Goal: Task Accomplishment & Management: Manage account settings

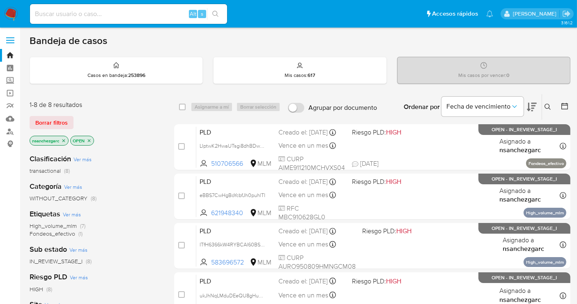
click at [154, 189] on div "Categoría Ver más WITHOUT_CATEGORY (8)" at bounding box center [95, 191] width 131 height 21
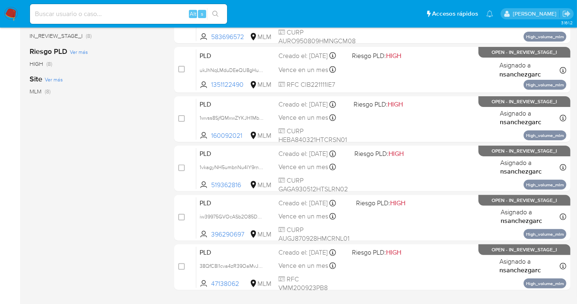
scroll to position [228, 0]
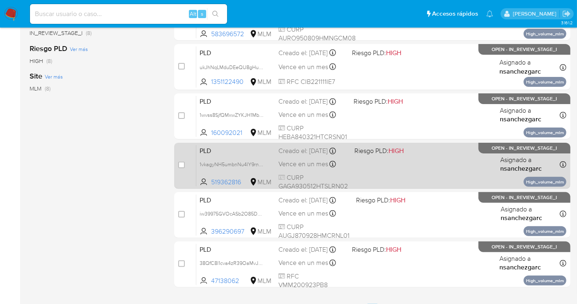
click at [284, 166] on div "PLD 1vkagyNH5umbnNu4lY9rns4q 519362816 MLM Riesgo PLD: HIGH Creado el: 12/09/20…" at bounding box center [381, 165] width 370 height 41
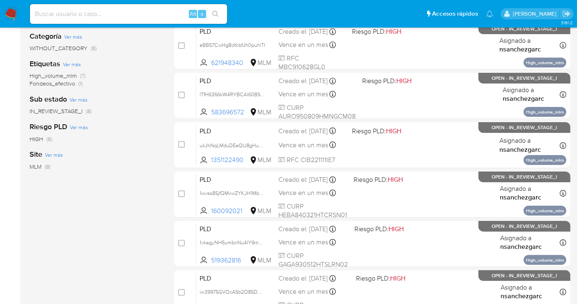
scroll to position [91, 0]
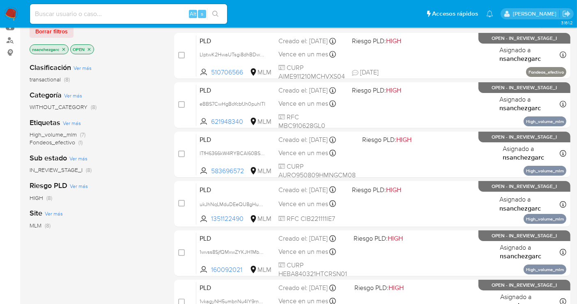
click at [12, 16] on img at bounding box center [11, 14] width 14 height 14
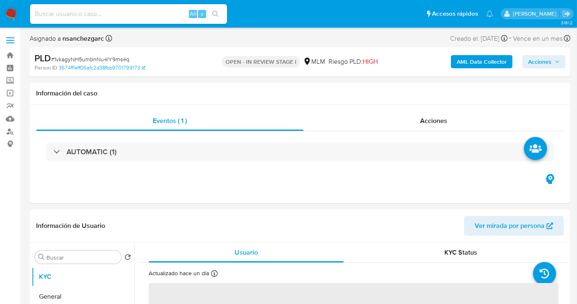
select select "10"
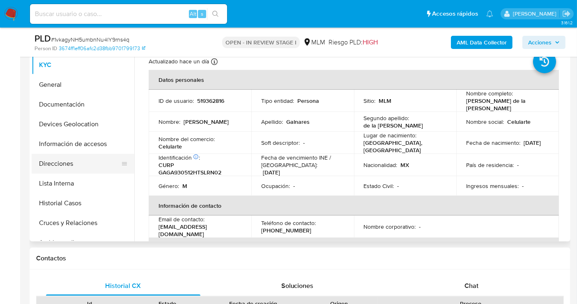
scroll to position [46, 0]
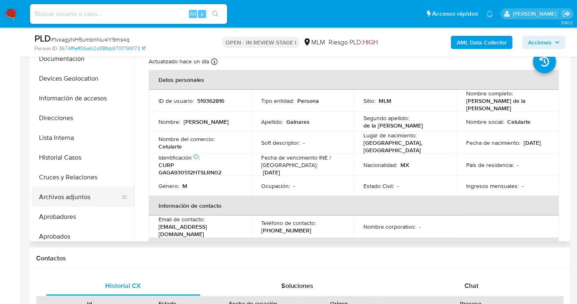
click at [64, 196] on button "Archivos adjuntos" at bounding box center [80, 197] width 96 height 20
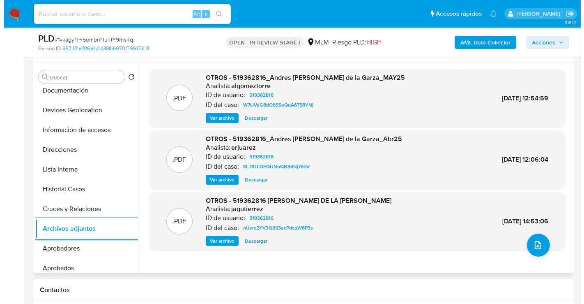
scroll to position [137, 0]
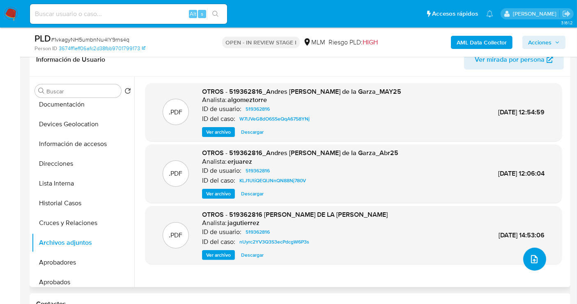
click at [530, 257] on icon "upload-file" at bounding box center [534, 259] width 10 height 10
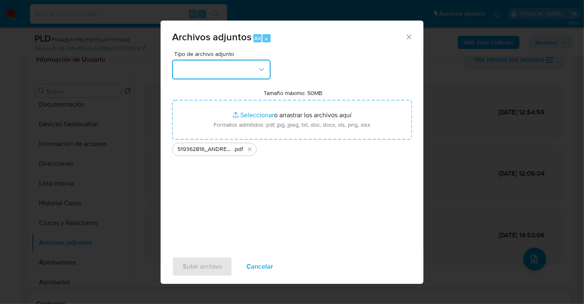
click at [242, 65] on button "button" at bounding box center [221, 70] width 99 height 20
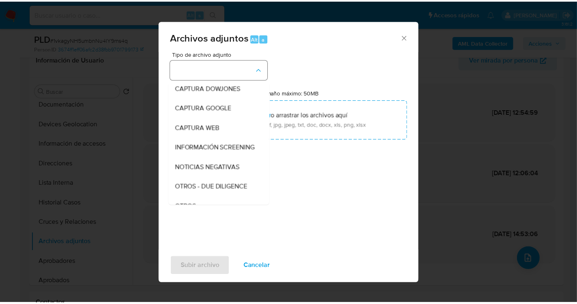
scroll to position [42, 0]
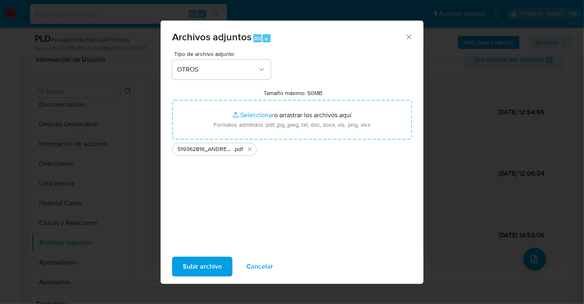
click at [208, 278] on div "Subir archivo Cancelar" at bounding box center [292, 266] width 263 height 31
click at [206, 270] on span "Subir archivo" at bounding box center [202, 266] width 39 height 18
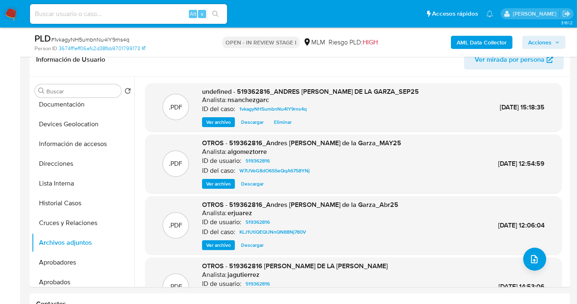
click at [548, 44] on span "Acciones" at bounding box center [539, 42] width 23 height 13
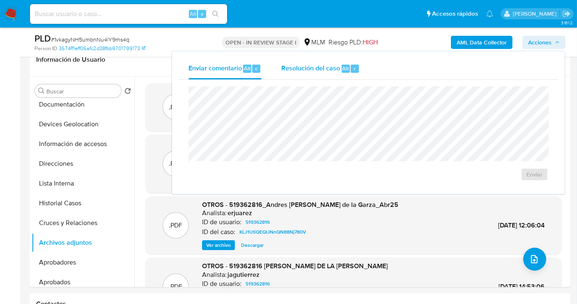
click at [315, 71] on span "Resolución del caso" at bounding box center [310, 67] width 59 height 9
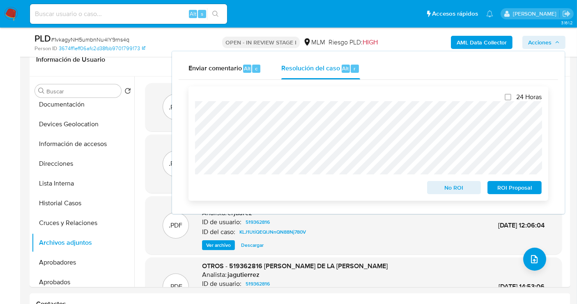
click at [451, 187] on span "No ROI" at bounding box center [454, 188] width 43 height 12
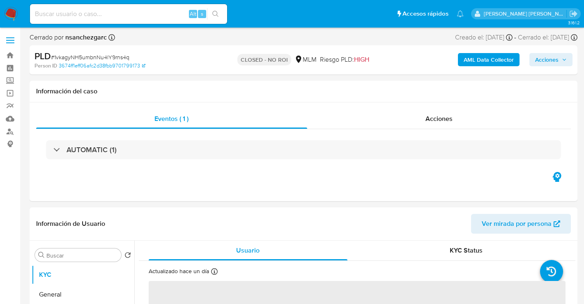
select select "10"
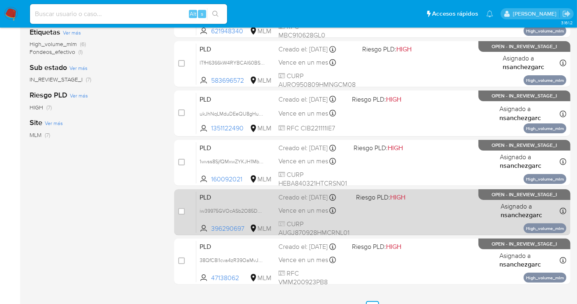
scroll to position [225, 0]
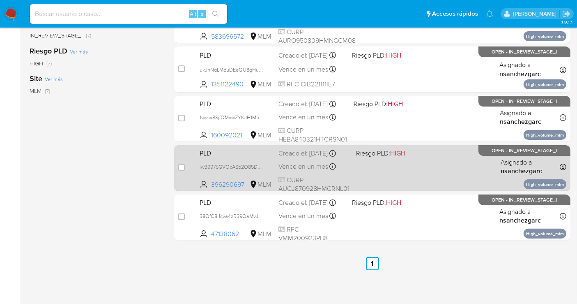
click at [286, 171] on span "Vence en un mes" at bounding box center [303, 166] width 50 height 9
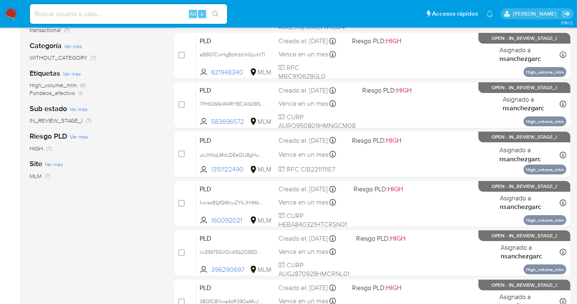
scroll to position [134, 0]
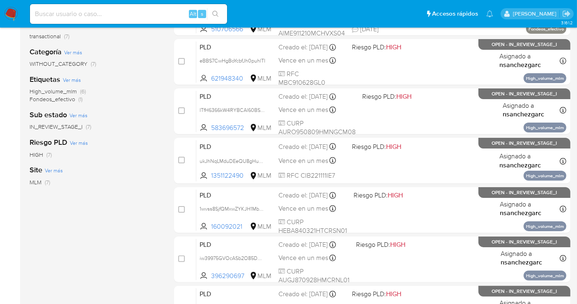
click at [9, 13] on img at bounding box center [11, 14] width 14 height 14
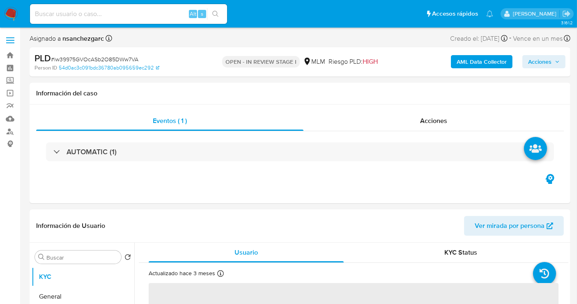
select select "10"
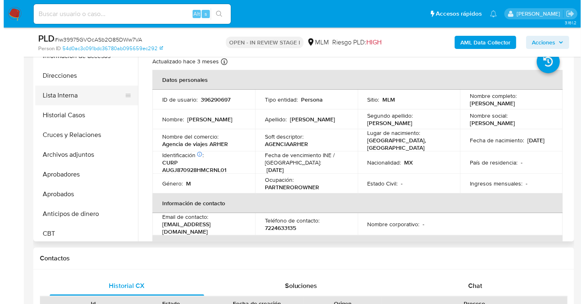
scroll to position [91, 0]
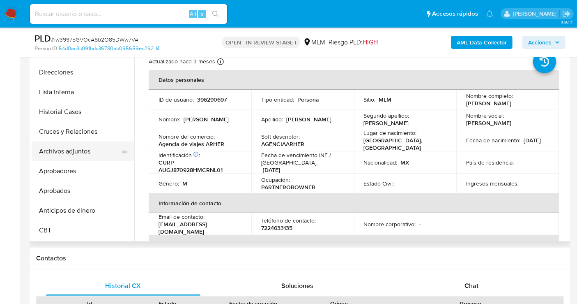
click at [66, 149] on button "Archivos adjuntos" at bounding box center [80, 151] width 96 height 20
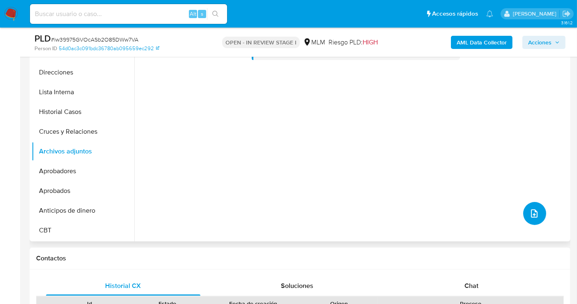
click at [531, 215] on icon "upload-file" at bounding box center [534, 213] width 7 height 8
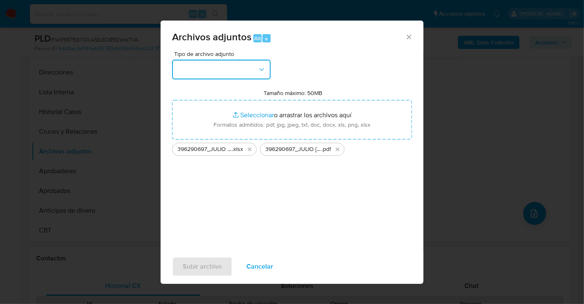
click at [229, 77] on button "button" at bounding box center [221, 70] width 99 height 20
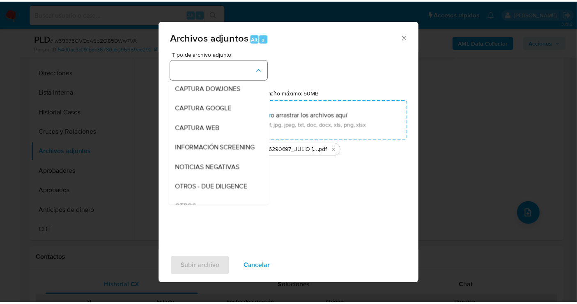
scroll to position [42, 0]
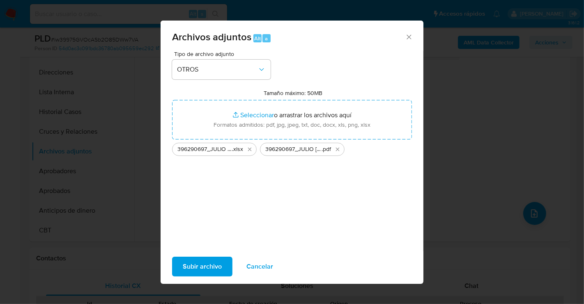
click at [195, 267] on span "Subir archivo" at bounding box center [202, 266] width 39 height 18
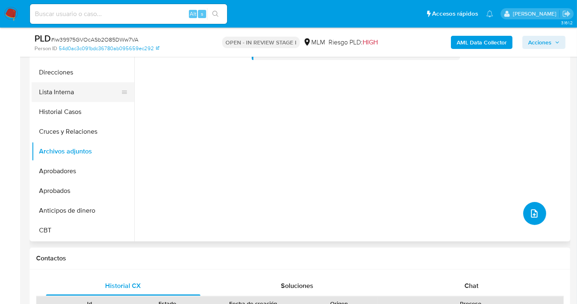
scroll to position [0, 0]
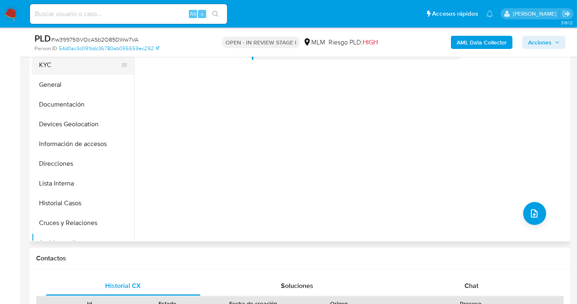
click at [49, 71] on button "KYC" at bounding box center [80, 65] width 96 height 20
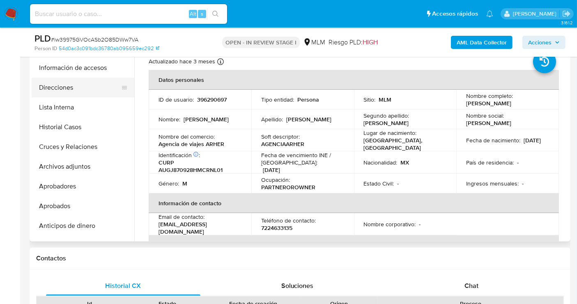
scroll to position [91, 0]
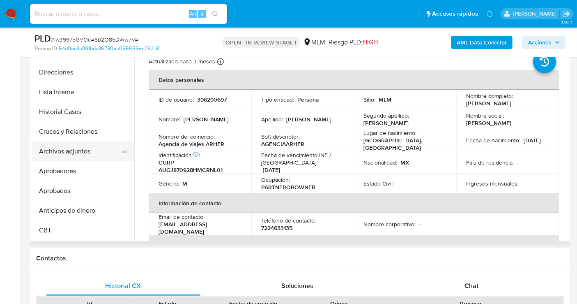
click at [75, 150] on button "Archivos adjuntos" at bounding box center [80, 151] width 96 height 20
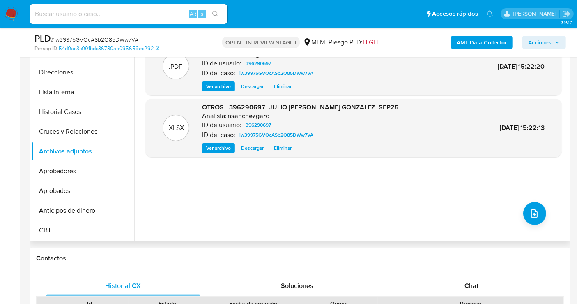
scroll to position [137, 0]
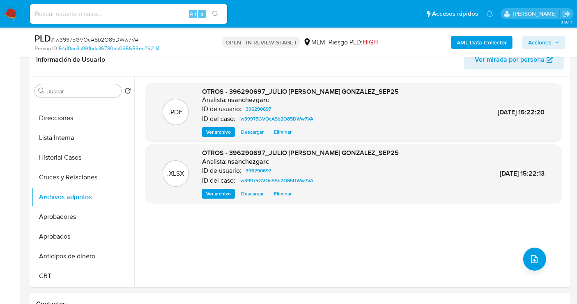
click at [538, 44] on span "Acciones" at bounding box center [539, 42] width 23 height 13
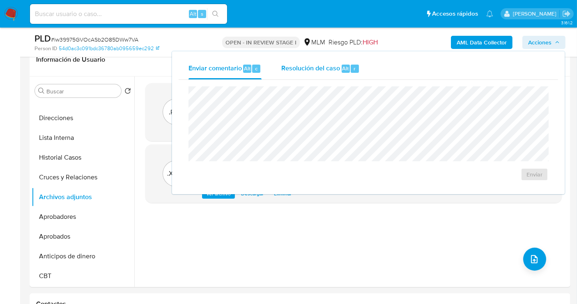
click at [324, 66] on span "Resolución del caso" at bounding box center [310, 67] width 59 height 9
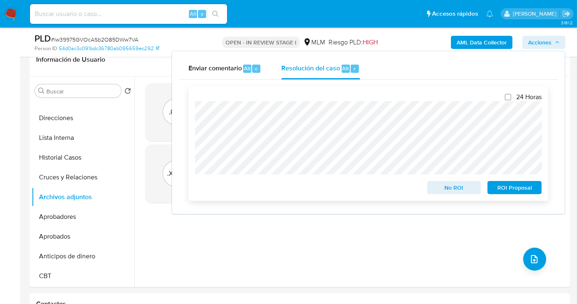
click at [454, 187] on span "No ROI" at bounding box center [454, 188] width 43 height 12
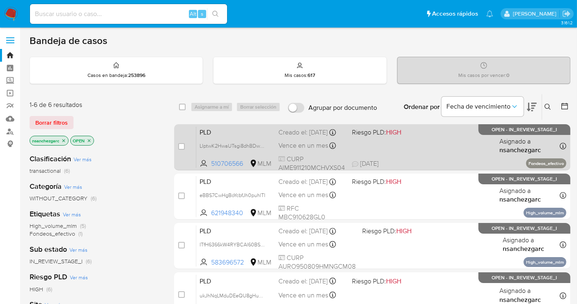
scroll to position [91, 0]
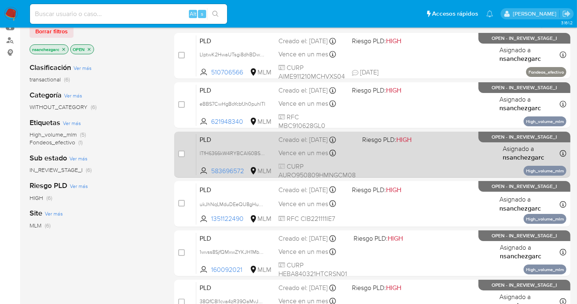
click at [292, 152] on span "Vence en un mes" at bounding box center [303, 152] width 50 height 9
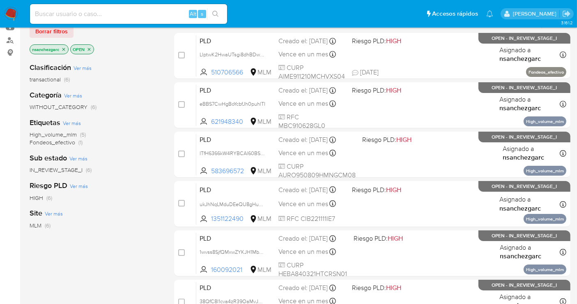
click at [9, 12] on img at bounding box center [11, 14] width 14 height 14
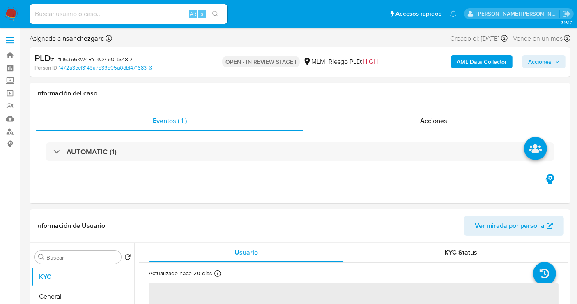
select select "10"
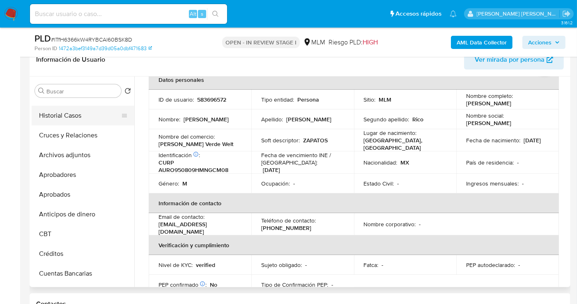
scroll to position [137, 0]
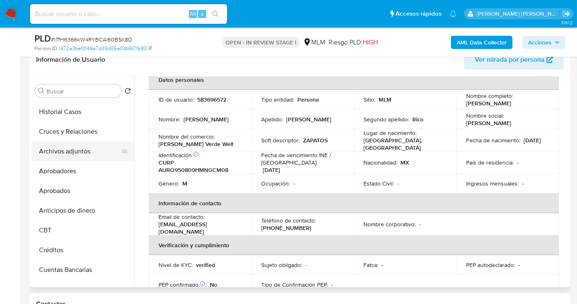
click at [68, 151] on button "Archivos adjuntos" at bounding box center [80, 151] width 96 height 20
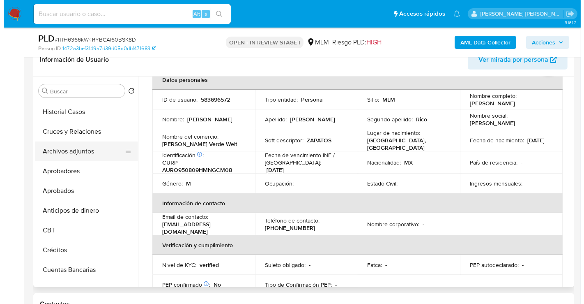
scroll to position [0, 0]
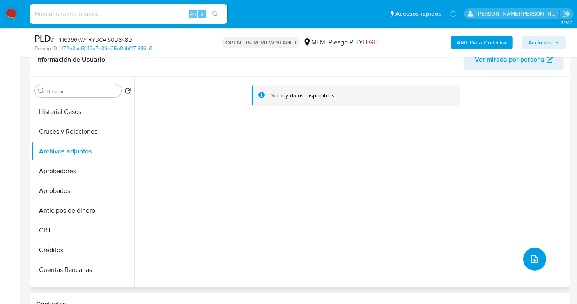
click at [535, 255] on icon "upload-file" at bounding box center [534, 259] width 10 height 10
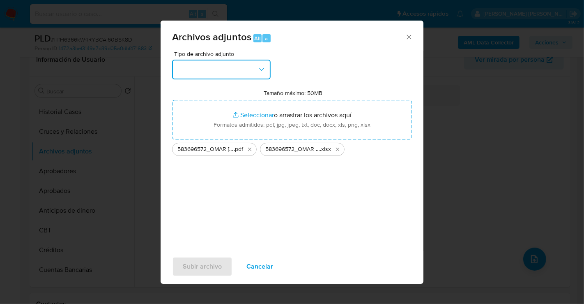
click at [196, 66] on button "button" at bounding box center [221, 70] width 99 height 20
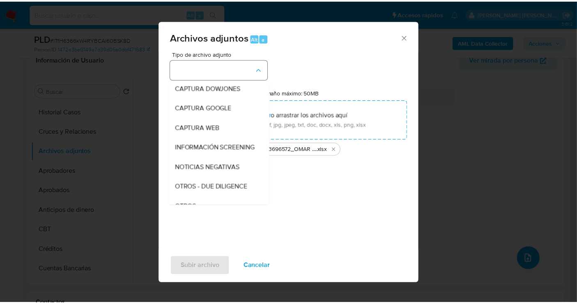
scroll to position [42, 0]
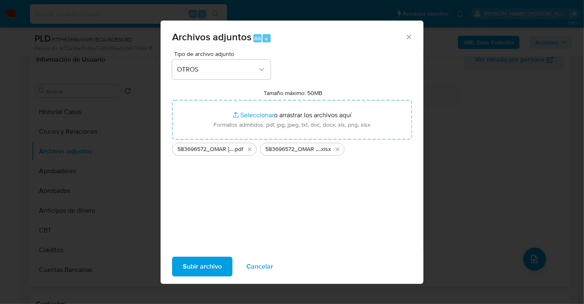
click at [207, 271] on span "Subir archivo" at bounding box center [202, 266] width 39 height 18
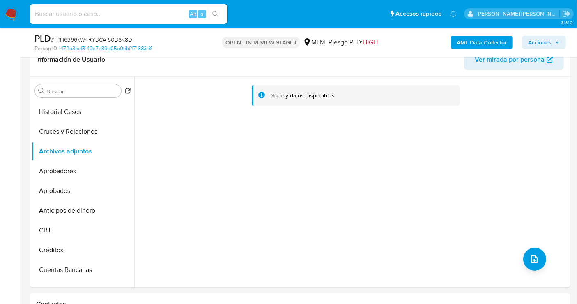
click at [537, 41] on span "Acciones" at bounding box center [539, 42] width 23 height 13
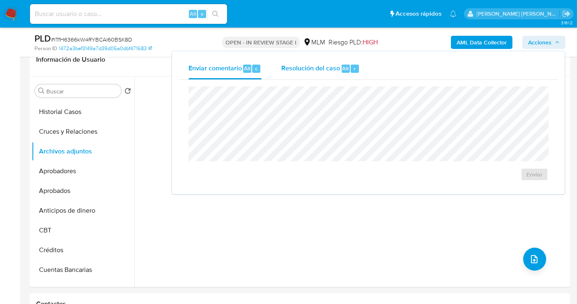
click at [302, 69] on span "Resolución del caso" at bounding box center [310, 67] width 59 height 9
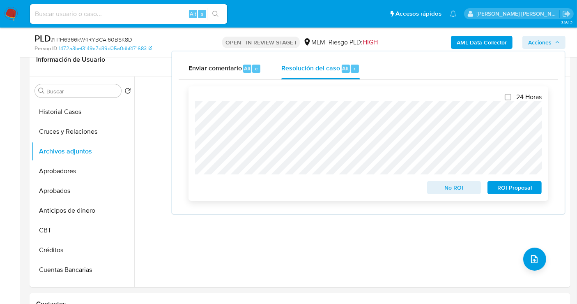
click at [455, 190] on span "No ROI" at bounding box center [454, 188] width 43 height 12
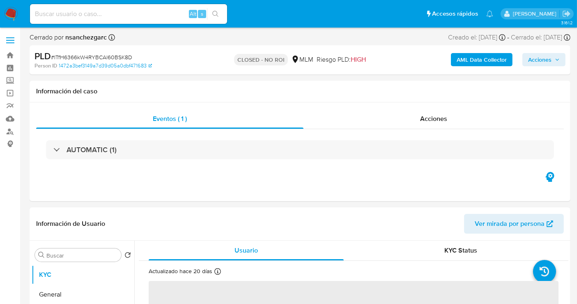
select select "10"
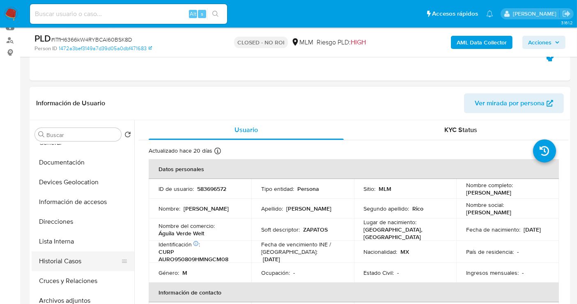
scroll to position [46, 0]
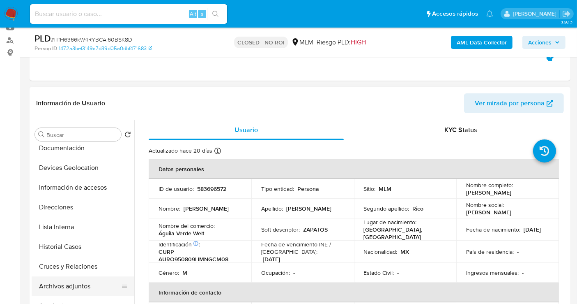
click at [64, 284] on button "Archivos adjuntos" at bounding box center [80, 286] width 96 height 20
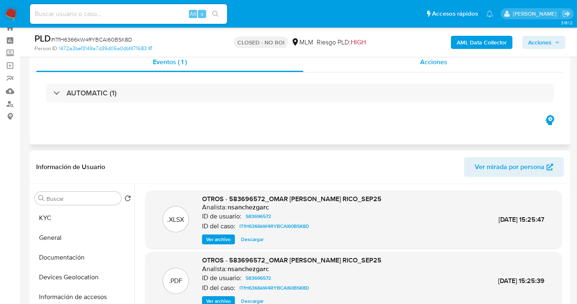
scroll to position [0, 0]
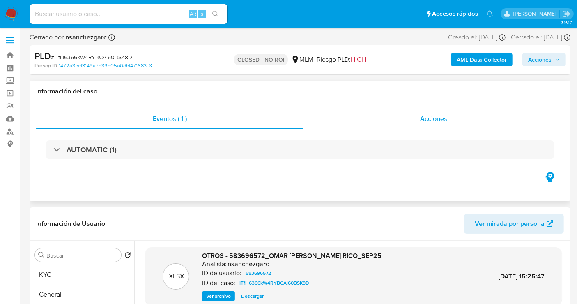
click at [442, 117] on span "Acciones" at bounding box center [433, 118] width 27 height 9
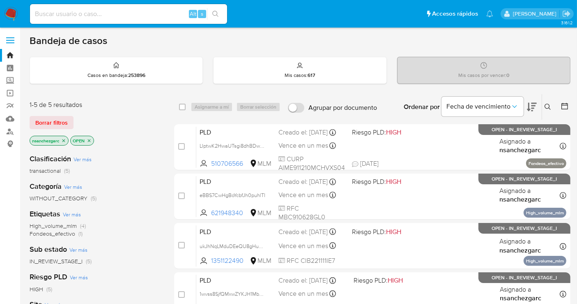
click at [64, 138] on icon "close-filter" at bounding box center [63, 140] width 5 height 5
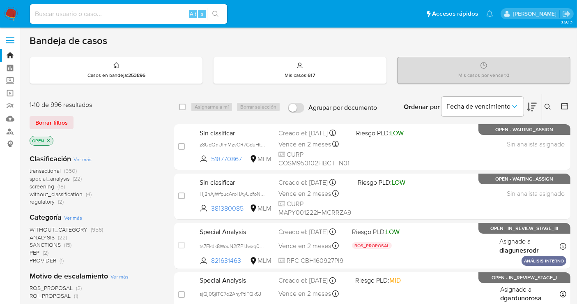
click at [63, 192] on span "without_classification" at bounding box center [56, 194] width 53 height 8
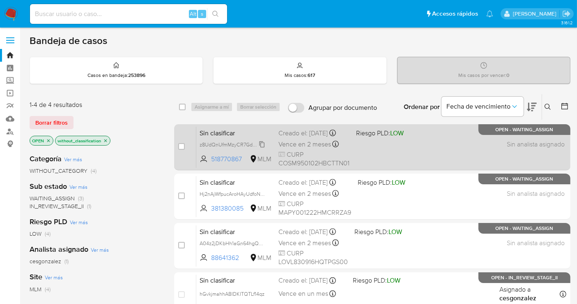
click at [261, 148] on span "z8UdQnUfmMzyCR7GduHtnRYC" at bounding box center [237, 143] width 74 height 9
drag, startPoint x: 245, startPoint y: 164, endPoint x: 210, endPoint y: 166, distance: 34.6
click at [210, 163] on span "518770867 MLM" at bounding box center [236, 158] width 72 height 9
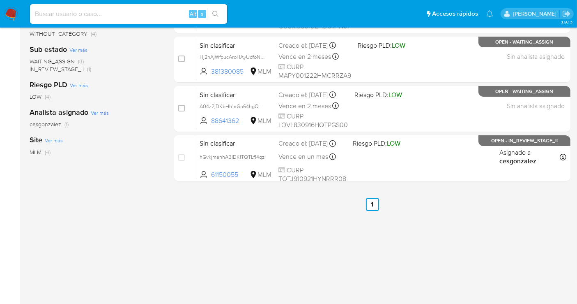
scroll to position [91, 0]
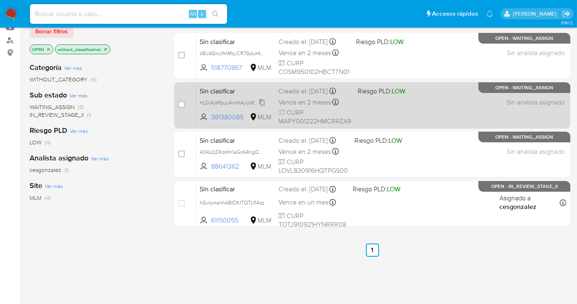
click at [262, 104] on span "Hj2nAjWfpucAroHAyUdfoN9W" at bounding box center [234, 101] width 68 height 9
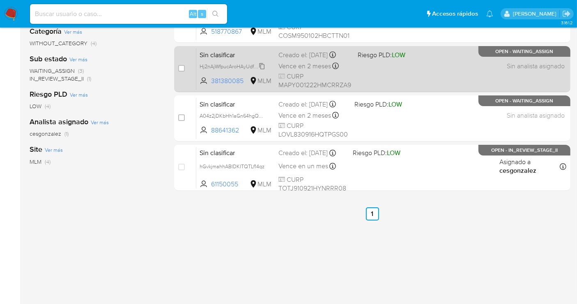
scroll to position [59, 0]
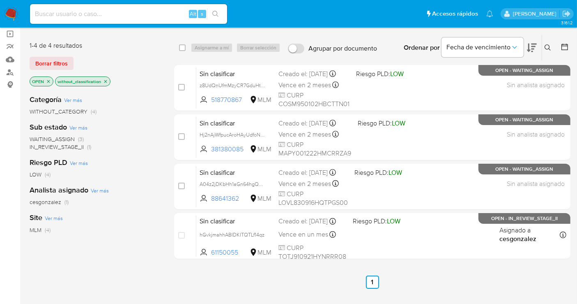
click at [12, 16] on img at bounding box center [11, 14] width 14 height 14
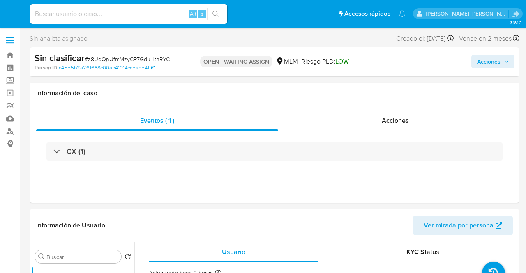
select select "10"
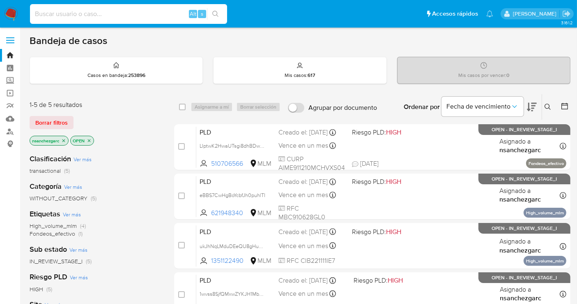
click at [127, 12] on input at bounding box center [128, 14] width 197 height 11
paste input "crNHIK8c6aF6IGY3xyD1yqNr"
type input "crNHIK8c6aF6IGY3xyD1yqNr"
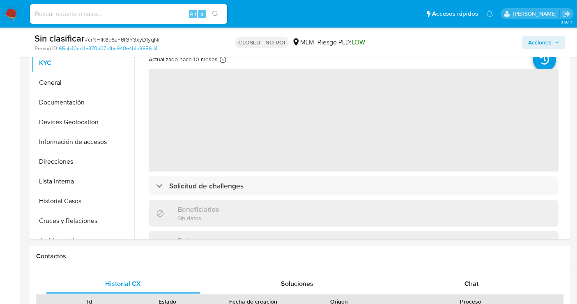
scroll to position [57, 0]
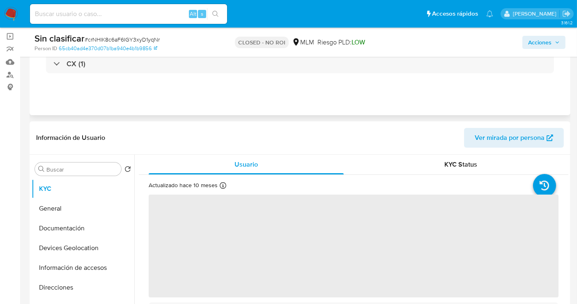
select select "10"
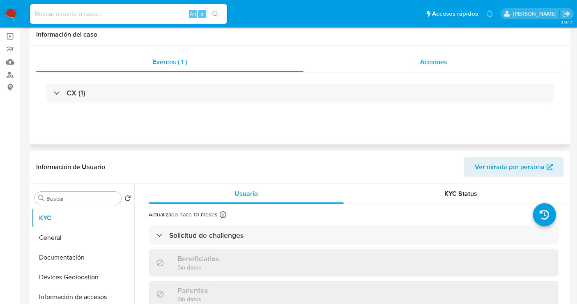
scroll to position [0, 0]
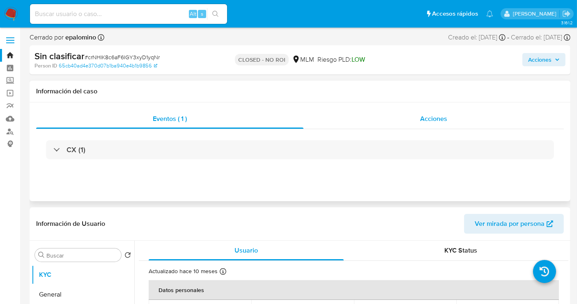
click at [433, 121] on span "Acciones" at bounding box center [433, 118] width 27 height 9
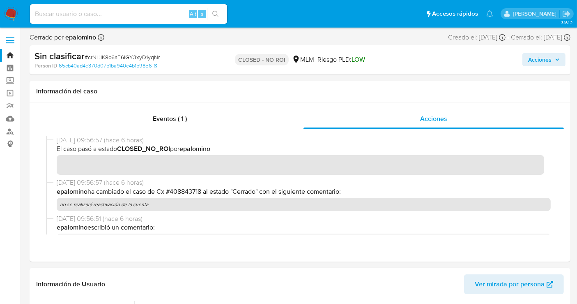
click at [8, 8] on img at bounding box center [11, 14] width 14 height 14
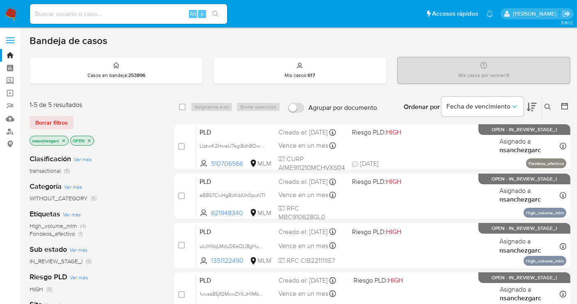
click at [87, 11] on input at bounding box center [128, 14] width 197 height 11
paste input "h32xsJpK0UmwJnQEukCAjhqA"
type input "h32xsJpK0UmwJnQEukCAjhqA"
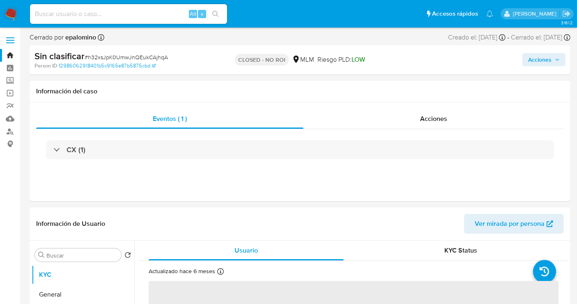
select select "10"
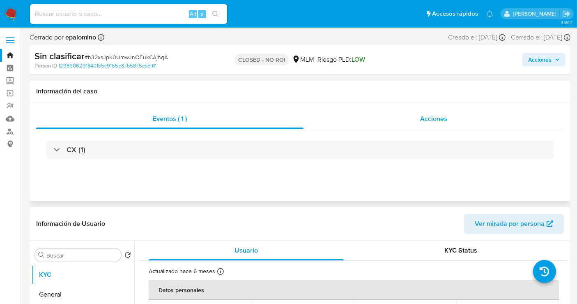
click at [412, 118] on div "Acciones" at bounding box center [434, 119] width 260 height 20
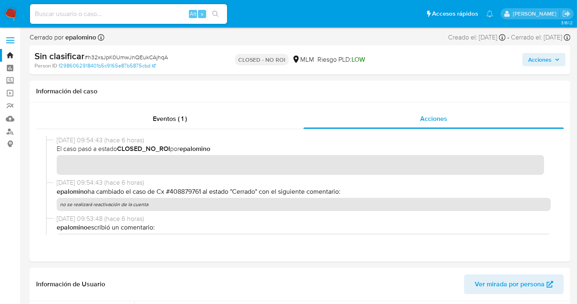
click at [2, 9] on nav "Pausado Ver notificaciones Alt s Accesos rápidos Presiona las siguientes teclas…" at bounding box center [288, 14] width 577 height 28
click at [8, 14] on img at bounding box center [11, 14] width 14 height 14
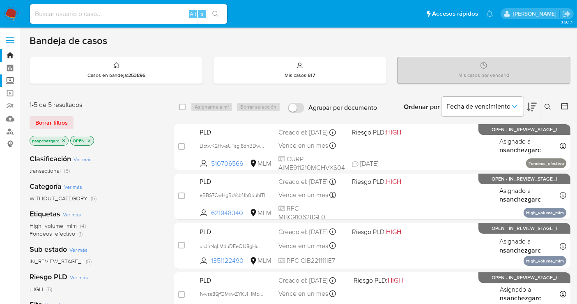
click at [12, 78] on label "Screening" at bounding box center [49, 80] width 98 height 13
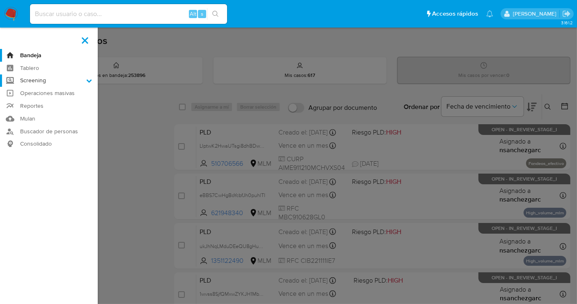
click at [0, 0] on input "Screening" at bounding box center [0, 0] width 0 height 0
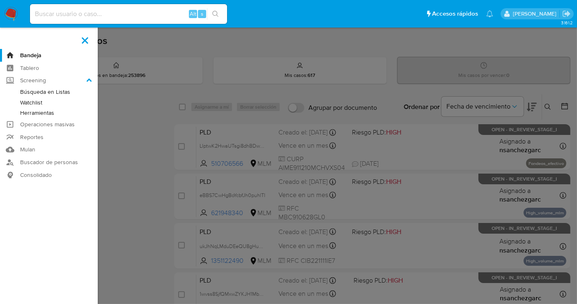
click at [29, 113] on link "Herramientas" at bounding box center [49, 113] width 98 height 10
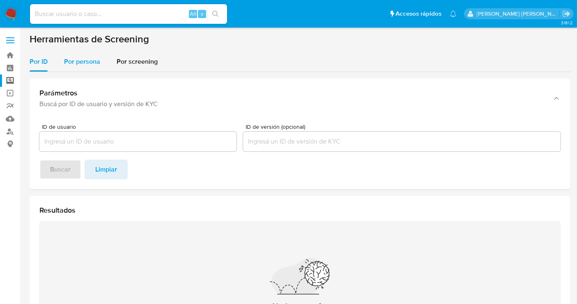
click at [74, 64] on span "Por persona" at bounding box center [82, 61] width 36 height 9
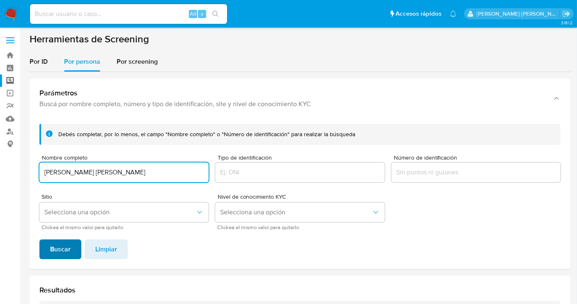
type input "RUBEN ANTONIO OROZCO ALVAREZ"
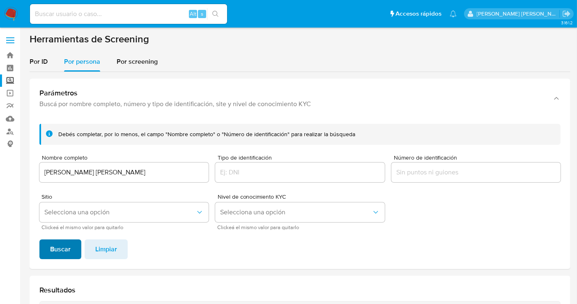
click at [63, 242] on span "Buscar" at bounding box center [60, 249] width 21 height 18
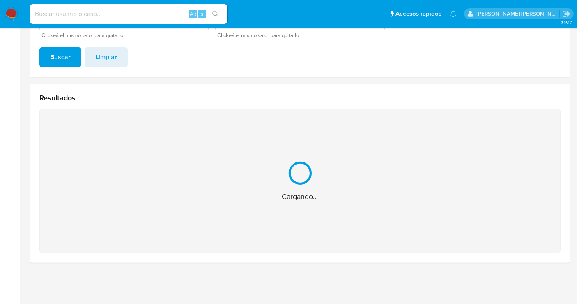
scroll to position [61, 0]
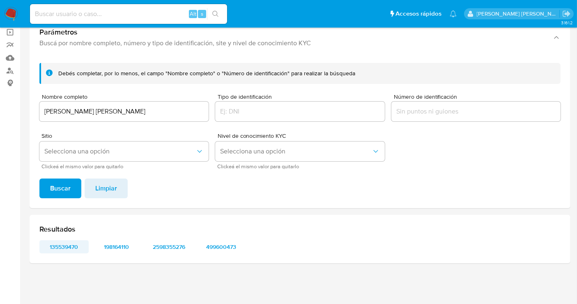
click at [62, 248] on span "135539470" at bounding box center [64, 247] width 38 height 12
click at [116, 244] on span "198164110" at bounding box center [117, 247] width 38 height 12
click at [161, 244] on span "2598355276" at bounding box center [169, 247] width 38 height 12
click at [232, 243] on span "499600473" at bounding box center [221, 247] width 38 height 12
click at [168, 244] on span "2598355276" at bounding box center [169, 247] width 38 height 12
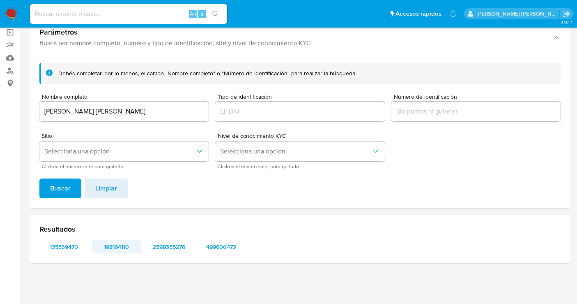
click at [125, 242] on span "198164110" at bounding box center [117, 247] width 38 height 12
click at [13, 11] on img at bounding box center [11, 14] width 14 height 14
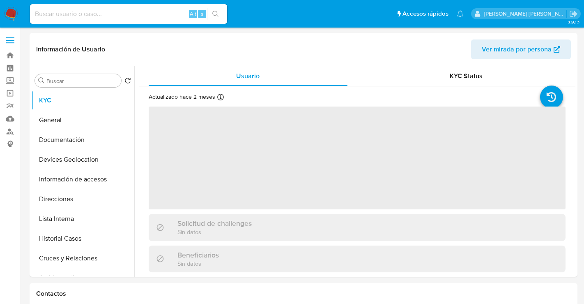
select select "10"
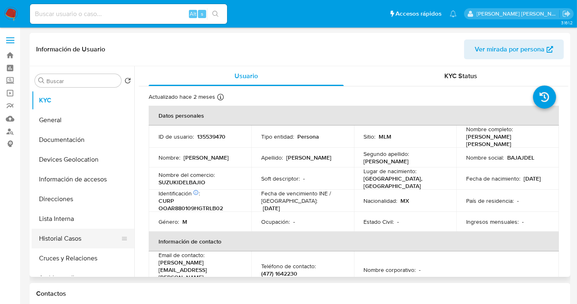
click at [61, 233] on button "Historial Casos" at bounding box center [80, 238] width 96 height 20
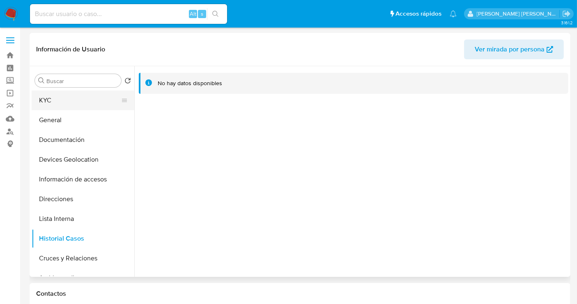
click at [56, 106] on button "KYC" at bounding box center [80, 100] width 96 height 20
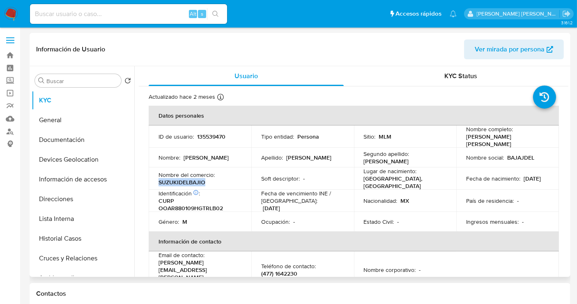
drag, startPoint x: 214, startPoint y: 180, endPoint x: 150, endPoint y: 186, distance: 64.7
click at [150, 186] on td "Nombre del comercio : SUZUKIDELBAJIO" at bounding box center [200, 178] width 103 height 22
copy p "SUZUKIDELBAJIO"
click at [222, 133] on p "135539470" at bounding box center [211, 136] width 28 height 7
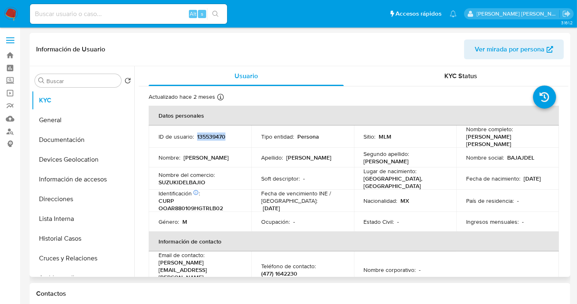
copy p "135539470"
click at [58, 234] on button "Historial Casos" at bounding box center [80, 238] width 96 height 20
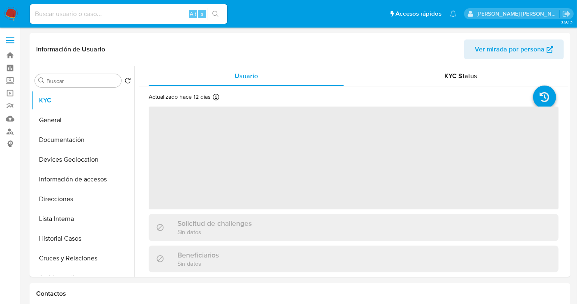
select select "10"
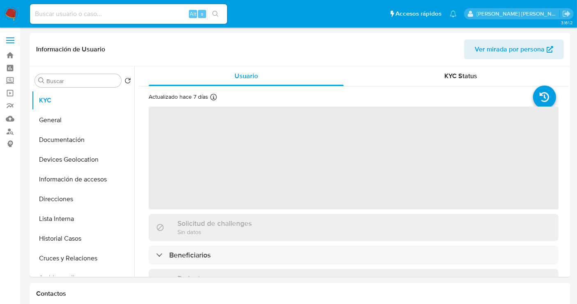
select select "10"
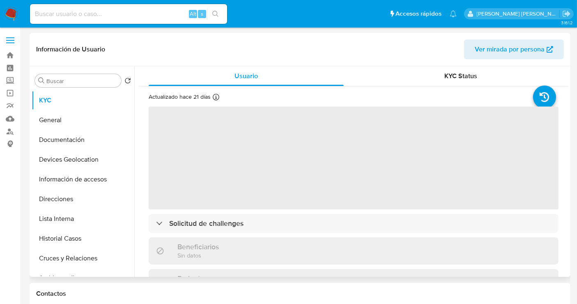
select select "10"
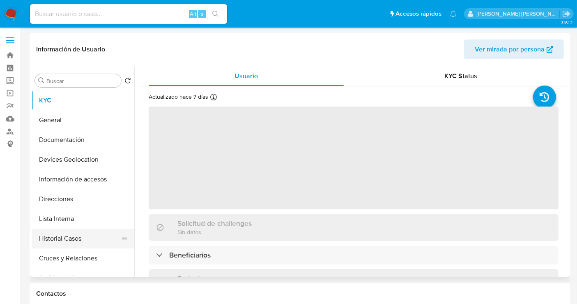
click at [67, 235] on button "Historial Casos" at bounding box center [80, 238] width 96 height 20
select select "10"
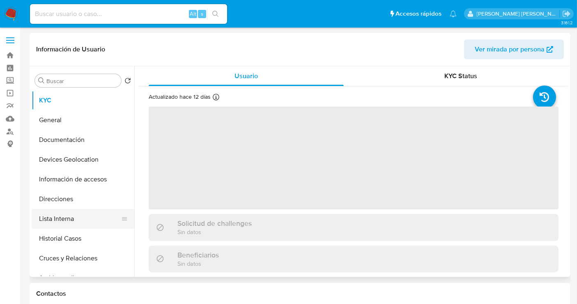
select select "10"
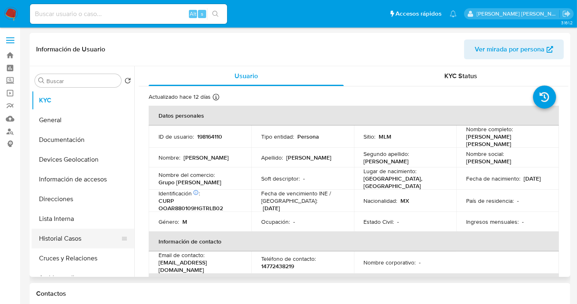
click at [67, 239] on button "Historial Casos" at bounding box center [80, 238] width 96 height 20
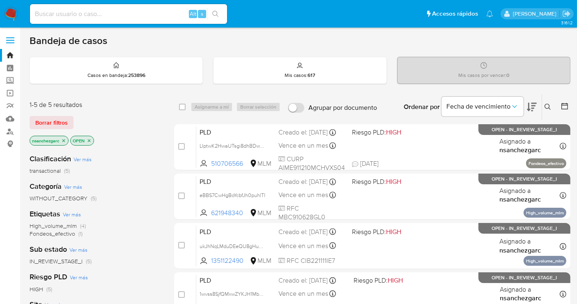
scroll to position [91, 0]
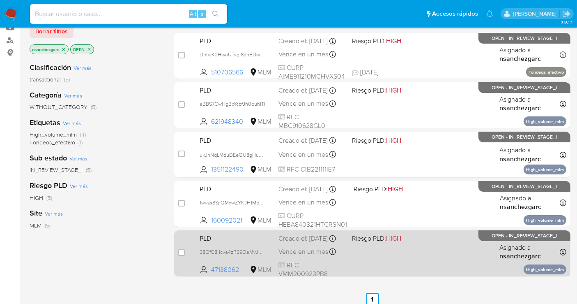
click at [305, 238] on div "Creado el: 12/09/2025 Creado el: 12/09/2025 02:05:53" at bounding box center [311, 238] width 67 height 9
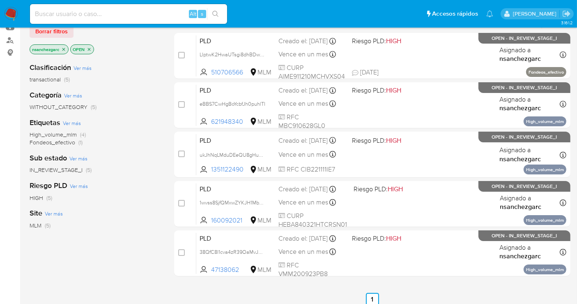
click at [13, 12] on img at bounding box center [11, 14] width 14 height 14
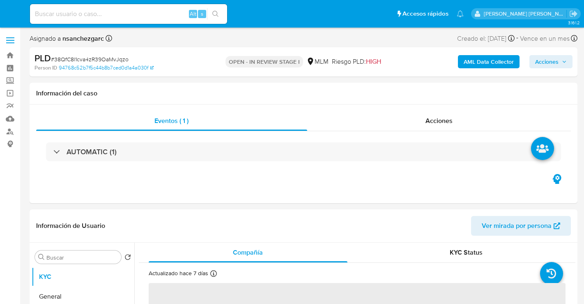
select select "10"
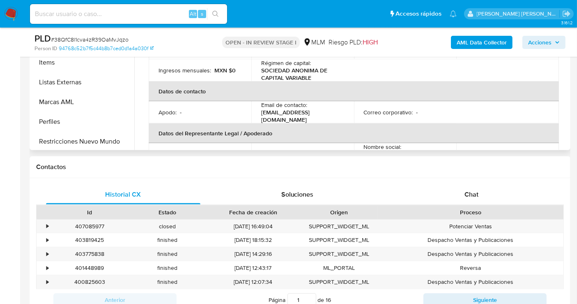
scroll to position [319, 0]
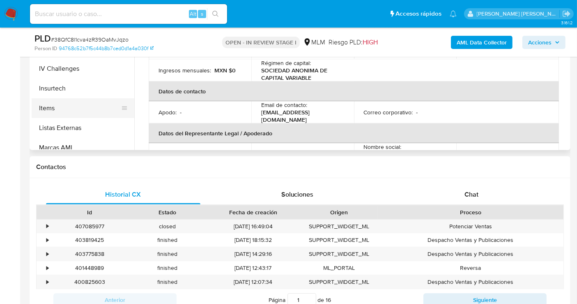
click at [44, 106] on button "Items" at bounding box center [80, 108] width 96 height 20
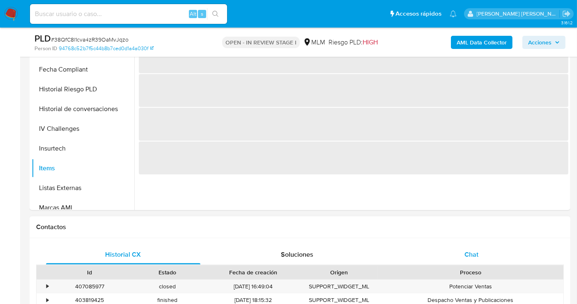
scroll to position [137, 0]
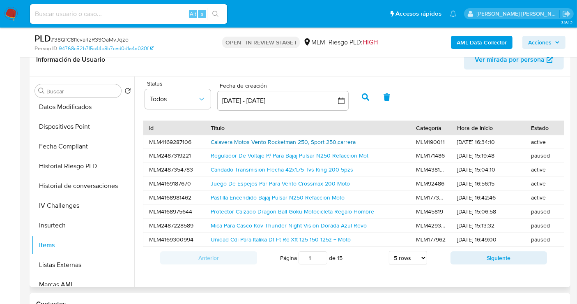
click at [229, 140] on link "Calavera Motos Vento Rocketman 250, Sport 250,carrera" at bounding box center [283, 142] width 145 height 8
click at [251, 195] on link "Pastilla Encendido Bajaj Pulsar N250 Refaccion Moto" at bounding box center [278, 197] width 134 height 8
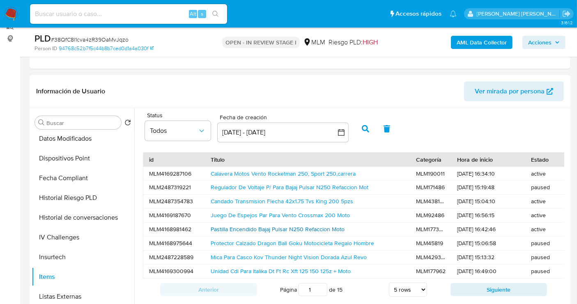
scroll to position [91, 0]
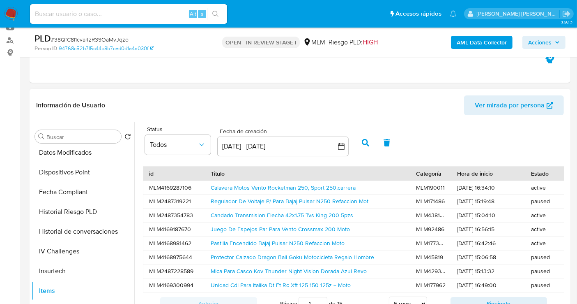
click at [492, 97] on span "Ver mirada por persona" at bounding box center [510, 105] width 70 height 20
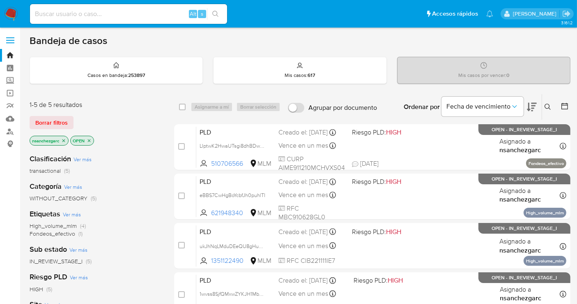
click at [547, 100] on div "Ingrese ID de usuario o caso Buscar Borrar filtros" at bounding box center [549, 106] width 14 height 25
click at [548, 106] on icon at bounding box center [548, 107] width 7 height 7
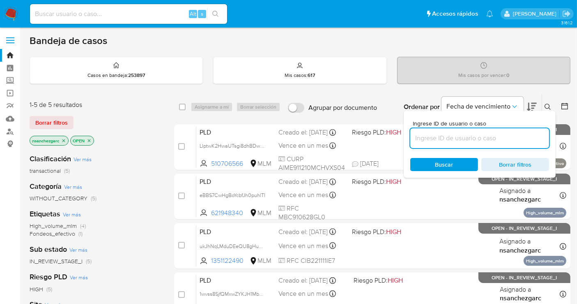
click at [477, 137] on input at bounding box center [479, 138] width 139 height 11
type input "229585411"
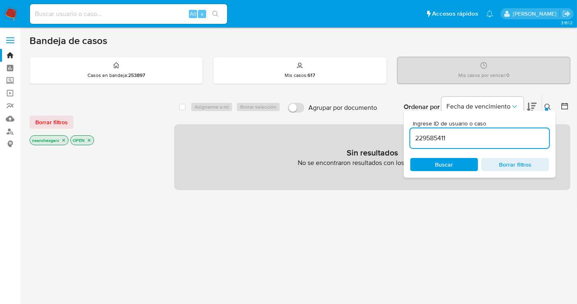
click at [64, 140] on icon "close-filter" at bounding box center [63, 140] width 5 height 5
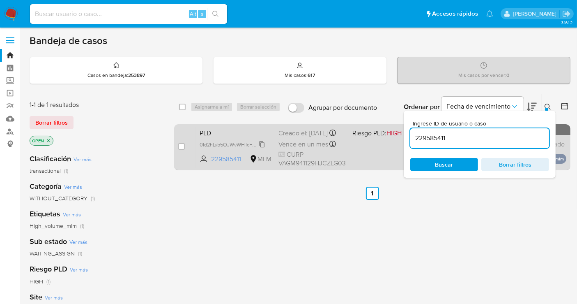
click at [263, 147] on span "0Id2hLyb5OJWvWHTcFRXLCzN" at bounding box center [235, 143] width 71 height 9
click at [182, 148] on input "checkbox" at bounding box center [181, 146] width 7 height 7
checkbox input "true"
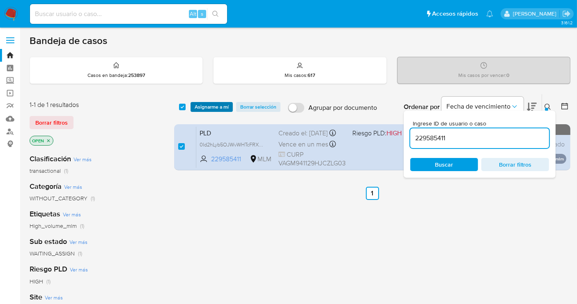
click at [212, 105] on span "Asignarme a mí" at bounding box center [212, 107] width 34 height 8
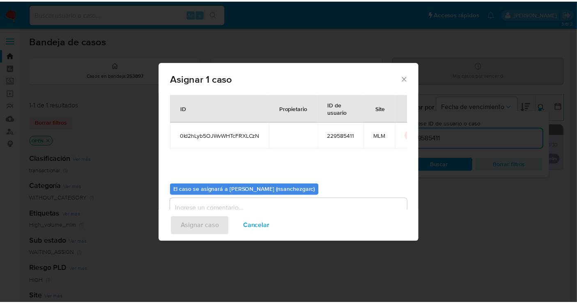
scroll to position [42, 0]
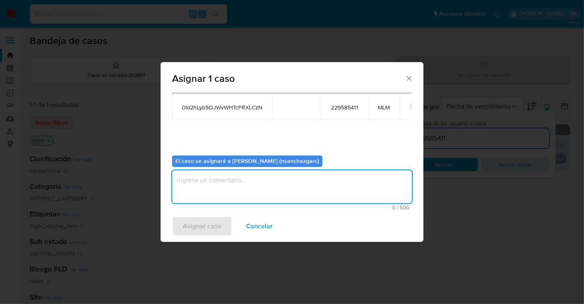
click at [205, 177] on textarea "assign-modal" at bounding box center [292, 186] width 240 height 33
type textarea "nesg"
click at [202, 223] on span "Asignar caso" at bounding box center [202, 226] width 39 height 18
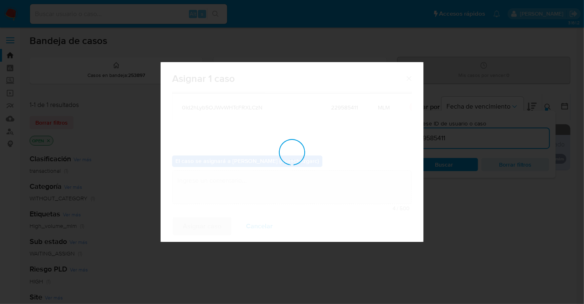
checkbox input "false"
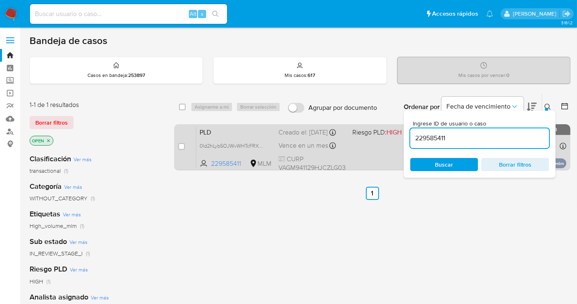
click at [310, 137] on div "Creado el: 12/09/2025 Creado el: 12/09/2025 02:11:33" at bounding box center [311, 132] width 67 height 9
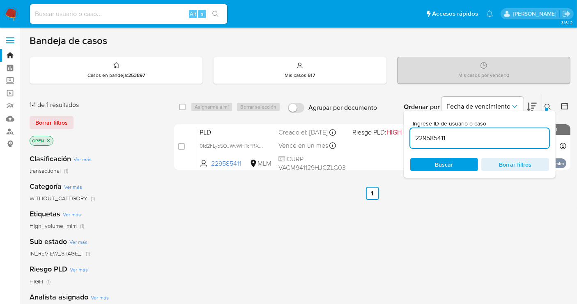
click at [7, 12] on img at bounding box center [11, 14] width 14 height 14
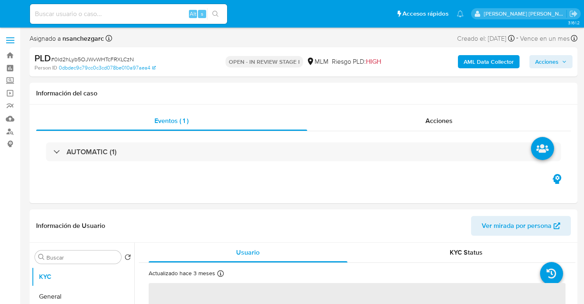
select select "10"
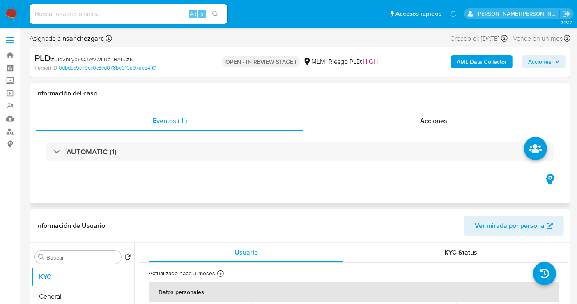
scroll to position [137, 0]
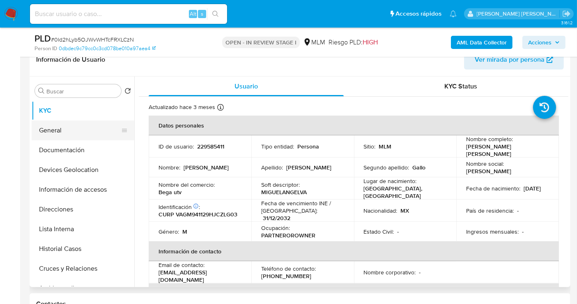
click at [67, 133] on button "General" at bounding box center [80, 130] width 96 height 20
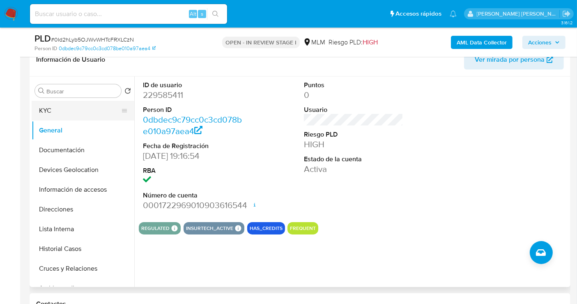
click at [51, 108] on button "KYC" at bounding box center [80, 111] width 96 height 20
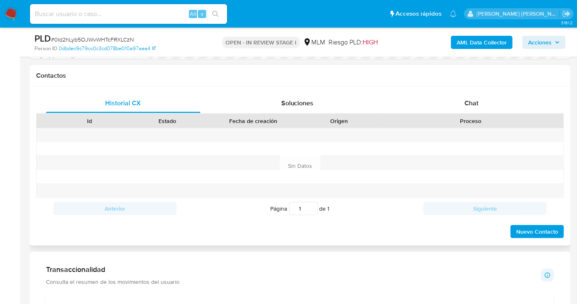
scroll to position [547, 0]
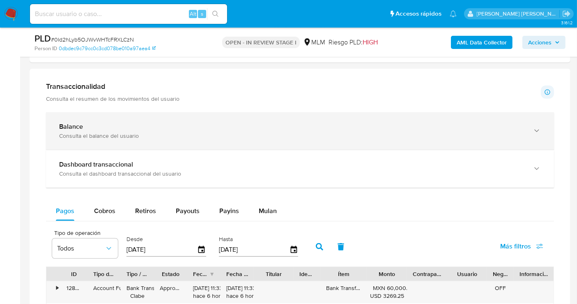
click at [136, 135] on div "Consulta el balance del usuario" at bounding box center [291, 135] width 465 height 7
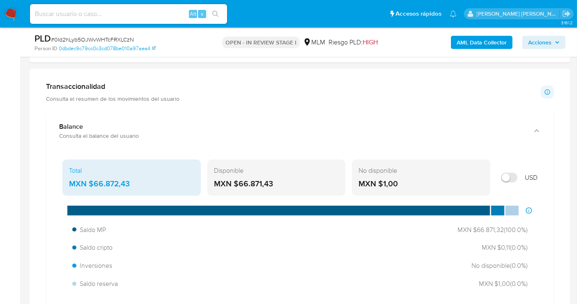
click at [104, 182] on div "MXN $66.872,43" at bounding box center [131, 183] width 125 height 11
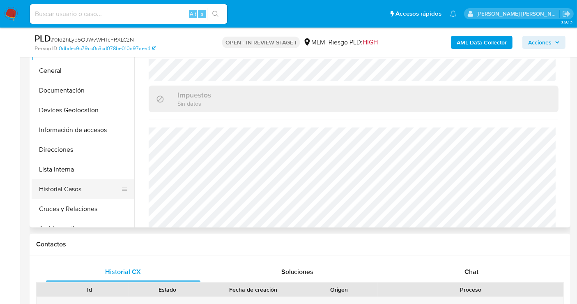
scroll to position [182, 0]
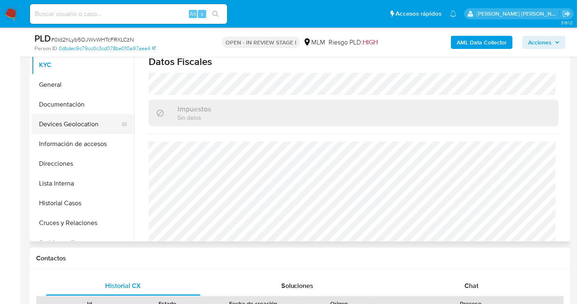
click at [57, 128] on button "Devices Geolocation" at bounding box center [80, 124] width 96 height 20
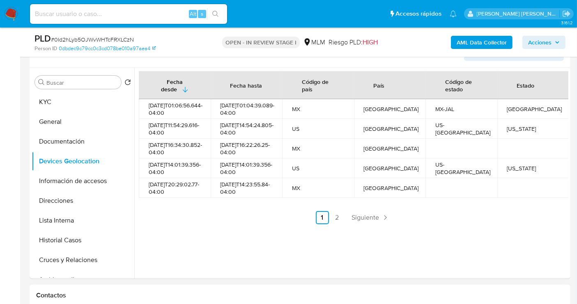
scroll to position [137, 0]
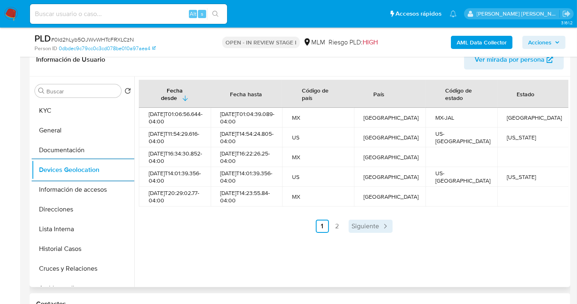
click at [364, 229] on span "Siguiente" at bounding box center [366, 226] width 28 height 7
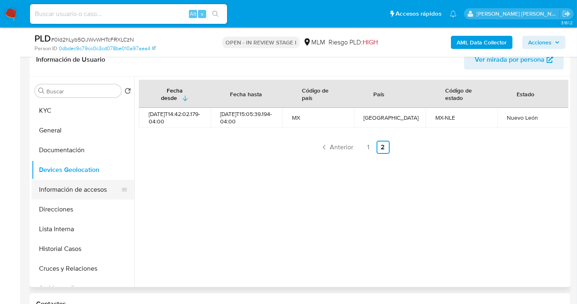
click at [68, 189] on button "Información de accesos" at bounding box center [80, 189] width 96 height 20
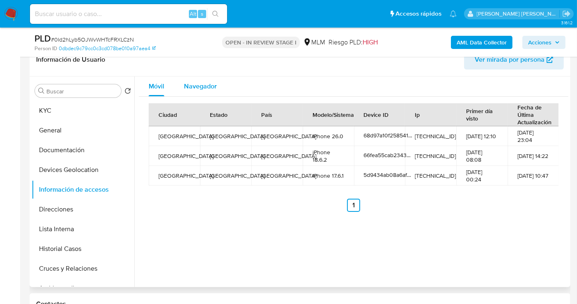
click at [204, 81] on span "Navegador" at bounding box center [200, 85] width 33 height 9
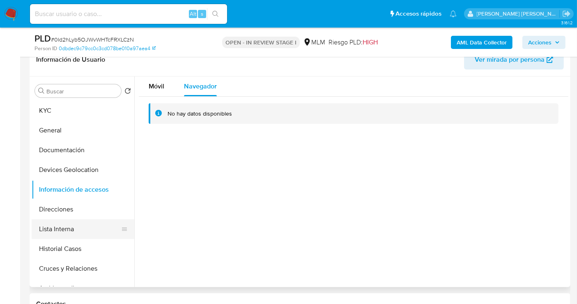
click at [65, 226] on button "Lista Interna" at bounding box center [80, 229] width 96 height 20
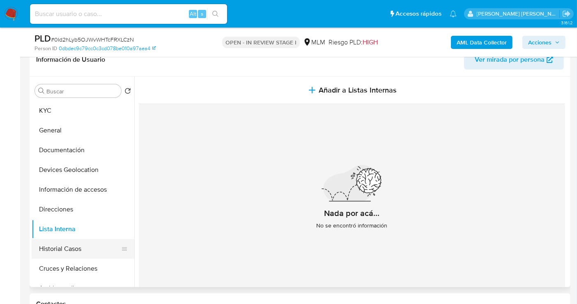
click at [67, 248] on button "Historial Casos" at bounding box center [80, 249] width 96 height 20
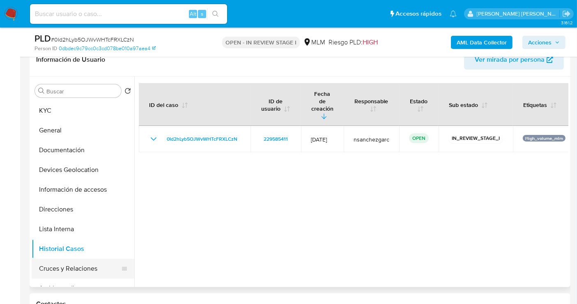
click at [62, 271] on button "Cruces y Relaciones" at bounding box center [80, 268] width 96 height 20
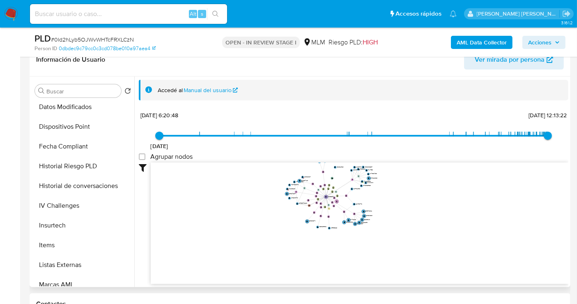
scroll to position [386, 0]
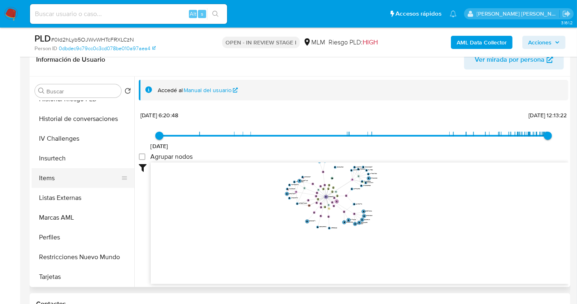
click at [62, 175] on button "Items" at bounding box center [80, 178] width 96 height 20
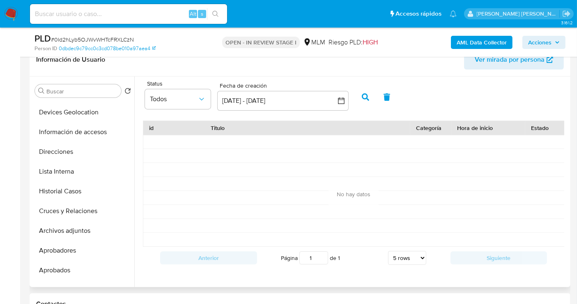
scroll to position [0, 0]
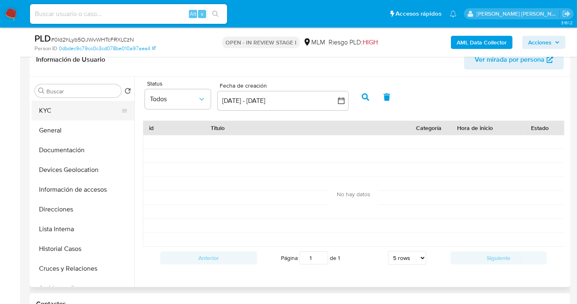
click at [46, 110] on button "KYC" at bounding box center [80, 111] width 96 height 20
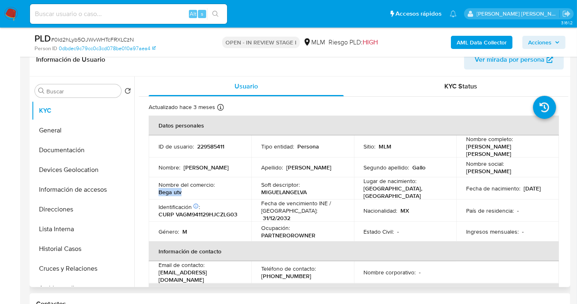
drag, startPoint x: 186, startPoint y: 191, endPoint x: 159, endPoint y: 189, distance: 28.0
click at [159, 189] on div "Nombre del comercio : Bega utv" at bounding box center [200, 188] width 83 height 15
copy p "Bega utv"
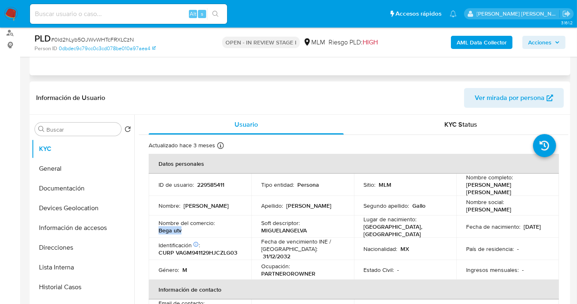
scroll to position [46, 0]
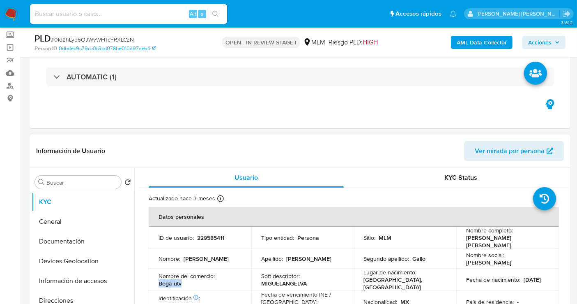
click at [499, 150] on span "Ver mirada por persona" at bounding box center [510, 151] width 70 height 20
click at [71, 240] on button "Documentación" at bounding box center [80, 241] width 96 height 20
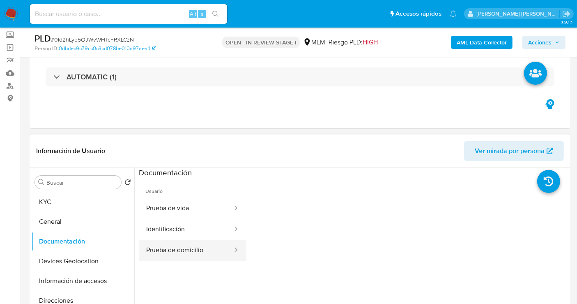
click at [179, 246] on button "Prueba de domicilio" at bounding box center [186, 249] width 94 height 21
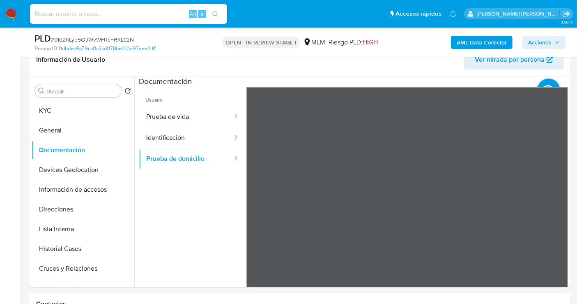
scroll to position [0, 0]
click at [161, 134] on button "Identificación" at bounding box center [186, 137] width 94 height 21
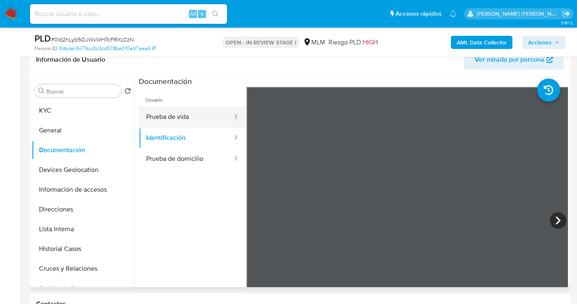
click at [163, 116] on button "Prueba de vida" at bounding box center [186, 116] width 94 height 21
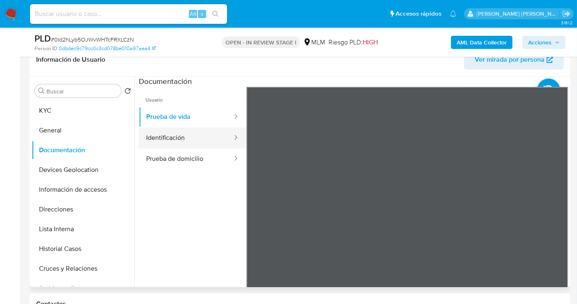
click at [173, 138] on button "Identificación" at bounding box center [186, 137] width 94 height 21
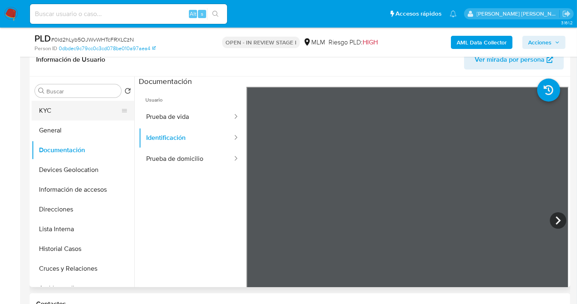
click at [54, 106] on button "KYC" at bounding box center [80, 111] width 96 height 20
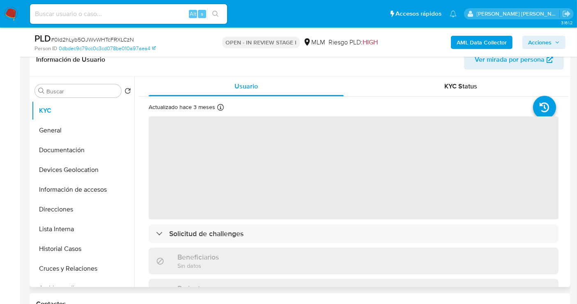
scroll to position [91, 0]
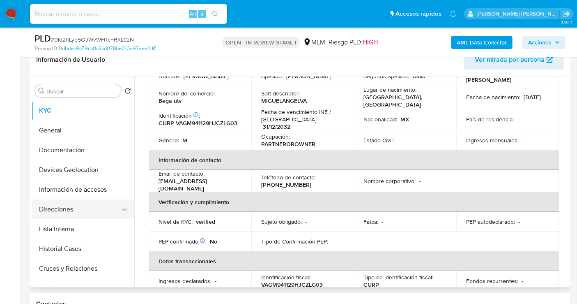
click at [71, 212] on button "Direcciones" at bounding box center [80, 209] width 96 height 20
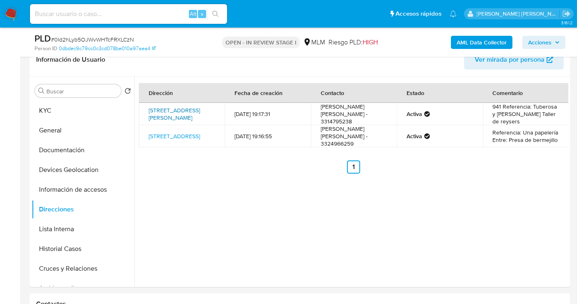
click at [189, 113] on link "Calle Analco 941, Guadalajara, Jalisco, 44460, Mexico 941" at bounding box center [174, 114] width 51 height 16
drag, startPoint x: 200, startPoint y: 120, endPoint x: 148, endPoint y: 104, distance: 54.8
click at [148, 104] on td "Calle Analco 941, Guadalajara, Jalisco, 44460, Mexico 941" at bounding box center [182, 114] width 86 height 22
click at [64, 109] on button "KYC" at bounding box center [80, 111] width 96 height 20
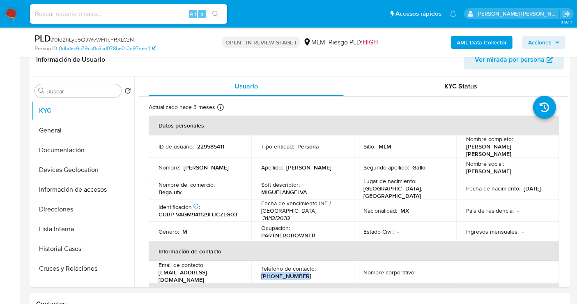
drag, startPoint x: 307, startPoint y: 269, endPoint x: 257, endPoint y: 271, distance: 50.2
click at [257, 271] on td "Teléfono de contacto : (33) 14795238" at bounding box center [302, 272] width 103 height 22
copy p "(33) 14795238"
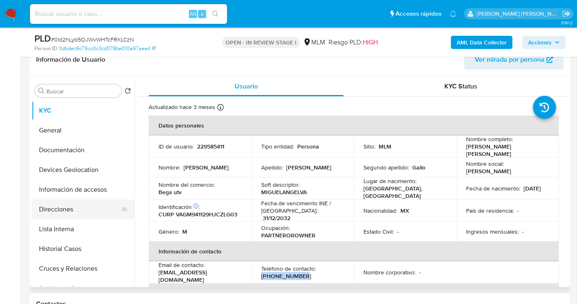
click at [56, 208] on button "Direcciones" at bounding box center [80, 209] width 96 height 20
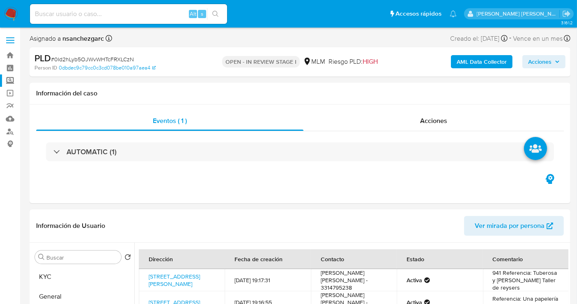
click at [12, 82] on label "Screening" at bounding box center [49, 80] width 98 height 13
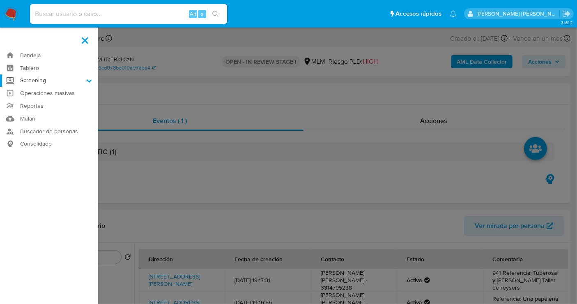
click at [0, 0] on input "Screening" at bounding box center [0, 0] width 0 height 0
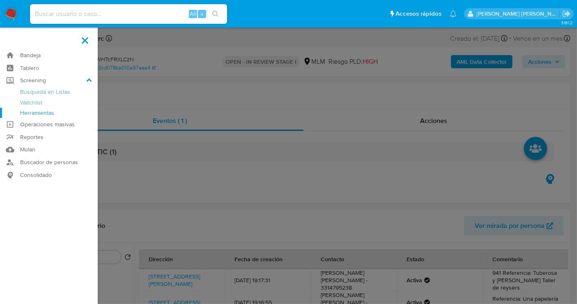
click at [39, 112] on link "Herramientas" at bounding box center [49, 113] width 98 height 10
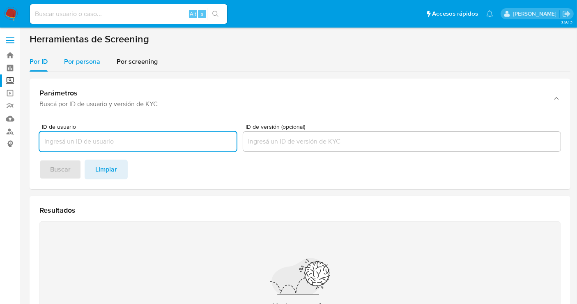
click at [84, 64] on span "Por persona" at bounding box center [82, 61] width 36 height 9
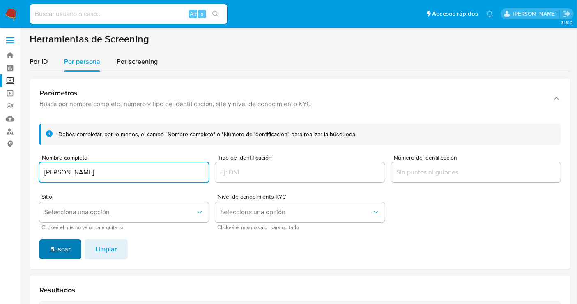
type input "[PERSON_NAME]"
click at [57, 240] on span "Buscar" at bounding box center [60, 249] width 21 height 18
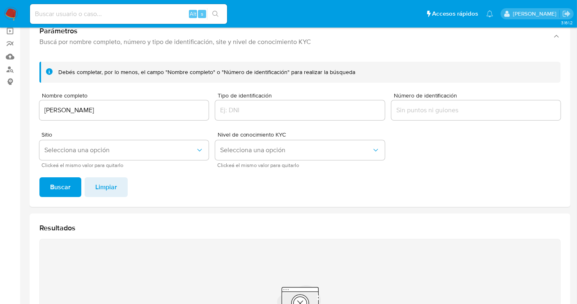
scroll to position [55, 0]
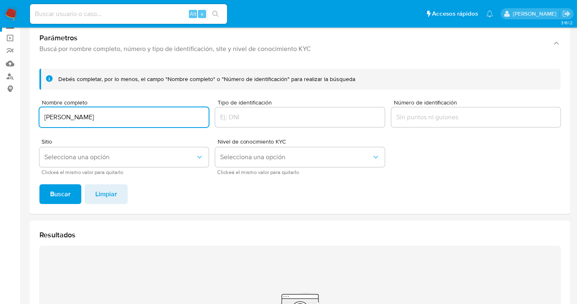
click at [89, 121] on input "[PERSON_NAME]" at bounding box center [123, 117] width 169 height 11
click at [54, 186] on span "Buscar" at bounding box center [60, 194] width 21 height 18
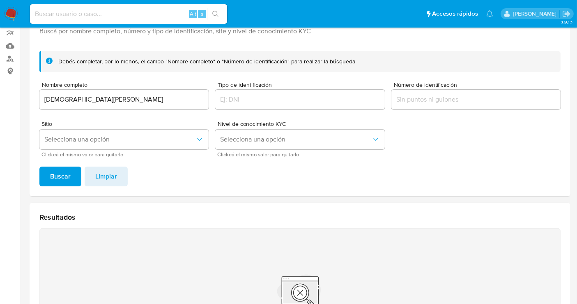
scroll to position [9, 0]
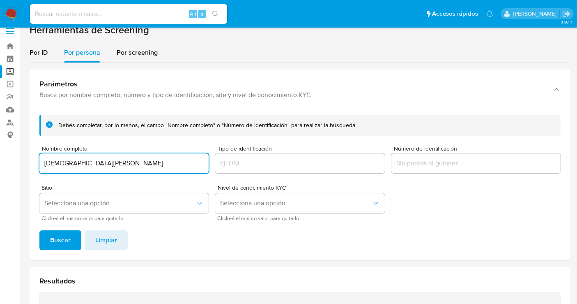
click at [118, 161] on input "[DEMOGRAPHIC_DATA][PERSON_NAME]" at bounding box center [123, 163] width 169 height 11
type input "[DEMOGRAPHIC_DATA][PERSON_NAME]"
click at [66, 241] on span "Buscar" at bounding box center [60, 240] width 21 height 18
